Goal: Task Accomplishment & Management: Manage account settings

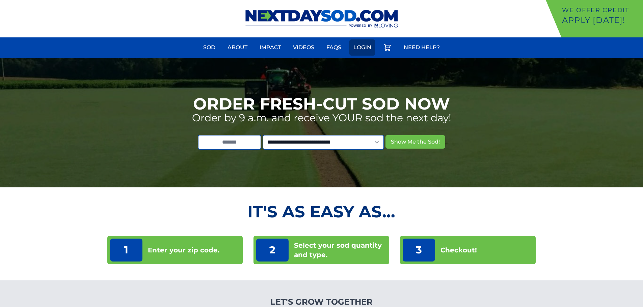
click at [365, 47] on link "Login" at bounding box center [362, 47] width 26 height 16
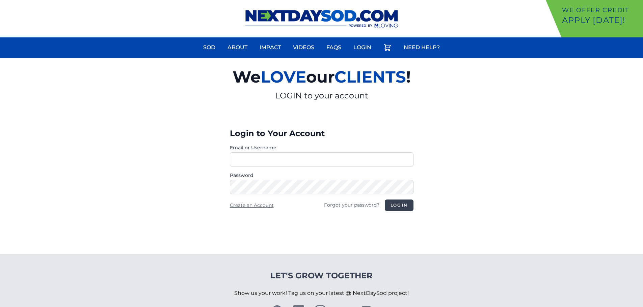
type input "**********"
click at [399, 206] on button "Log in" at bounding box center [399, 205] width 28 height 11
